Goal: Task Accomplishment & Management: Use online tool/utility

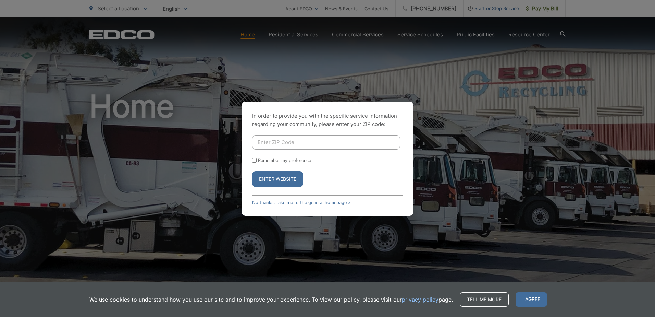
click at [281, 145] on input "Enter ZIP Code" at bounding box center [326, 142] width 148 height 14
type input "92020"
click at [294, 182] on button "Enter Website" at bounding box center [277, 179] width 51 height 16
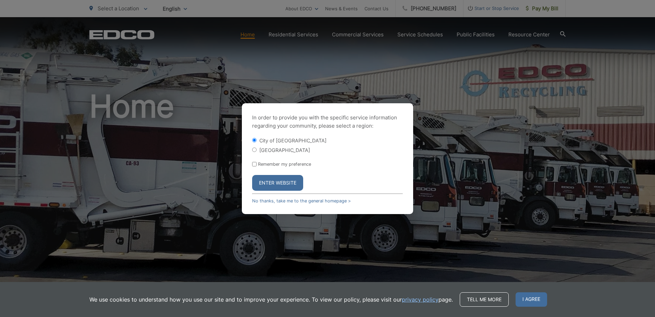
click at [274, 184] on button "Enter Website" at bounding box center [277, 183] width 51 height 16
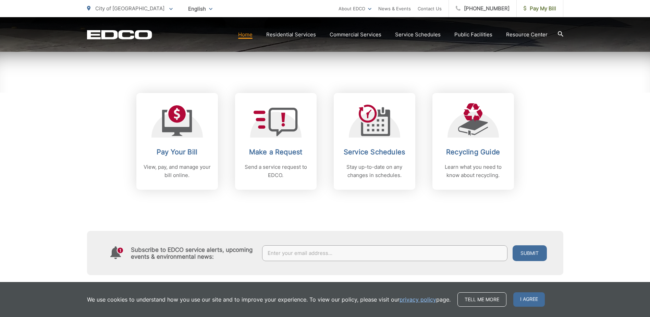
scroll to position [254, 0]
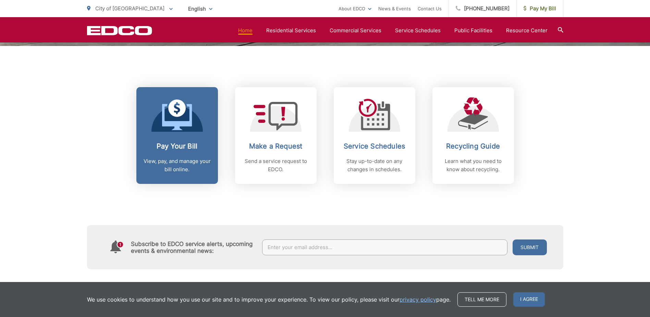
click at [163, 108] on icon at bounding box center [177, 117] width 30 height 26
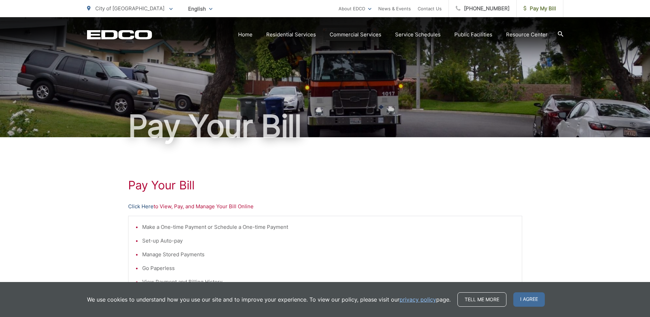
click at [138, 208] on link "Click Here" at bounding box center [140, 206] width 25 height 8
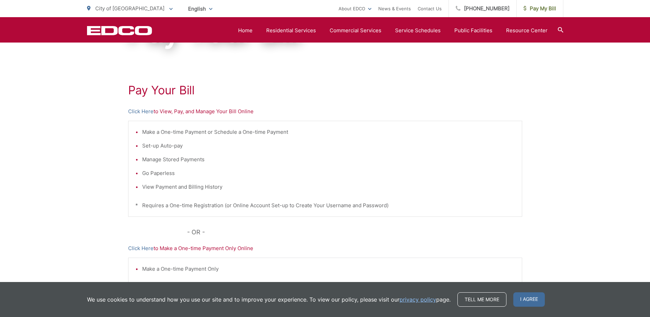
scroll to position [92, 0]
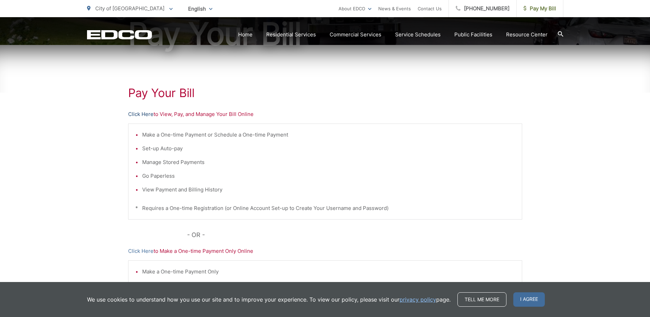
click at [138, 112] on link "Click Here" at bounding box center [140, 114] width 25 height 8
